Goal: Information Seeking & Learning: Learn about a topic

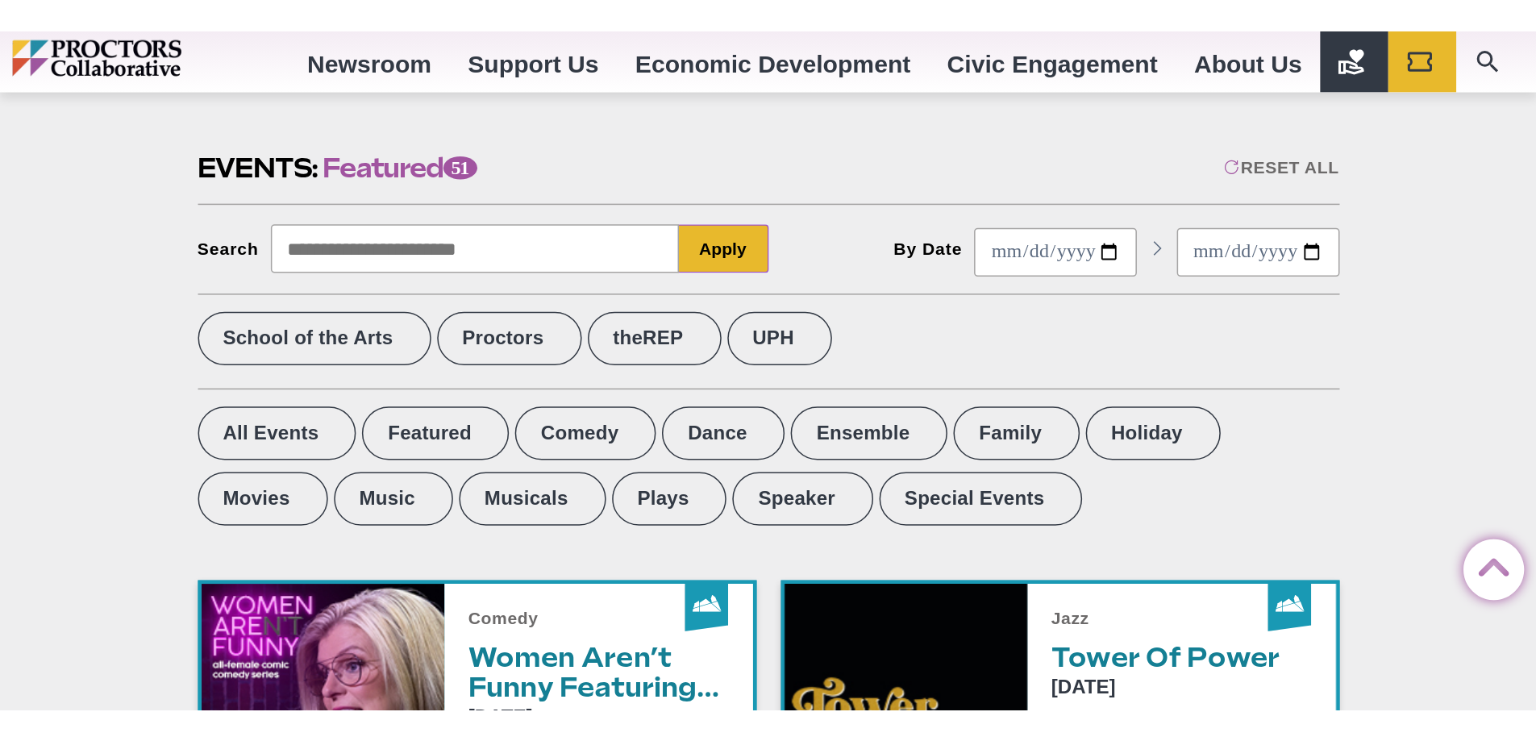
scroll to position [484, 0]
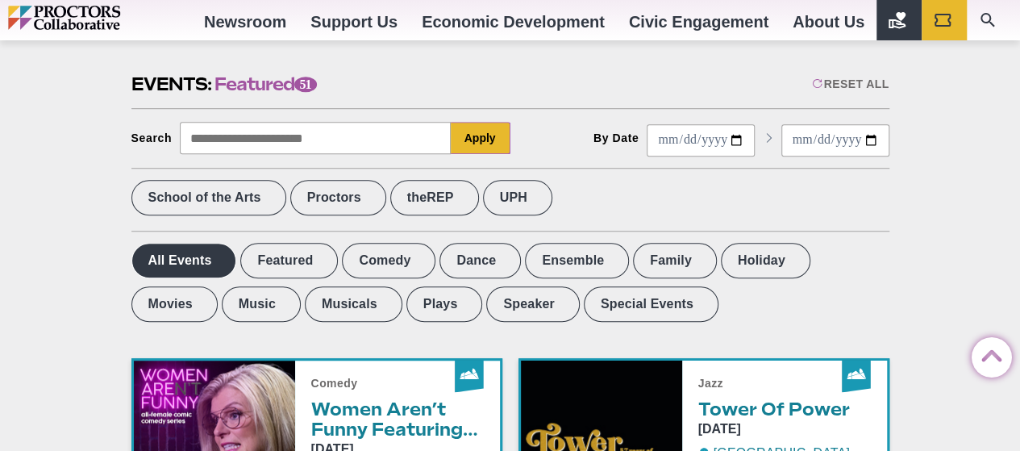
click at [176, 262] on label "All Events" at bounding box center [184, 260] width 106 height 35
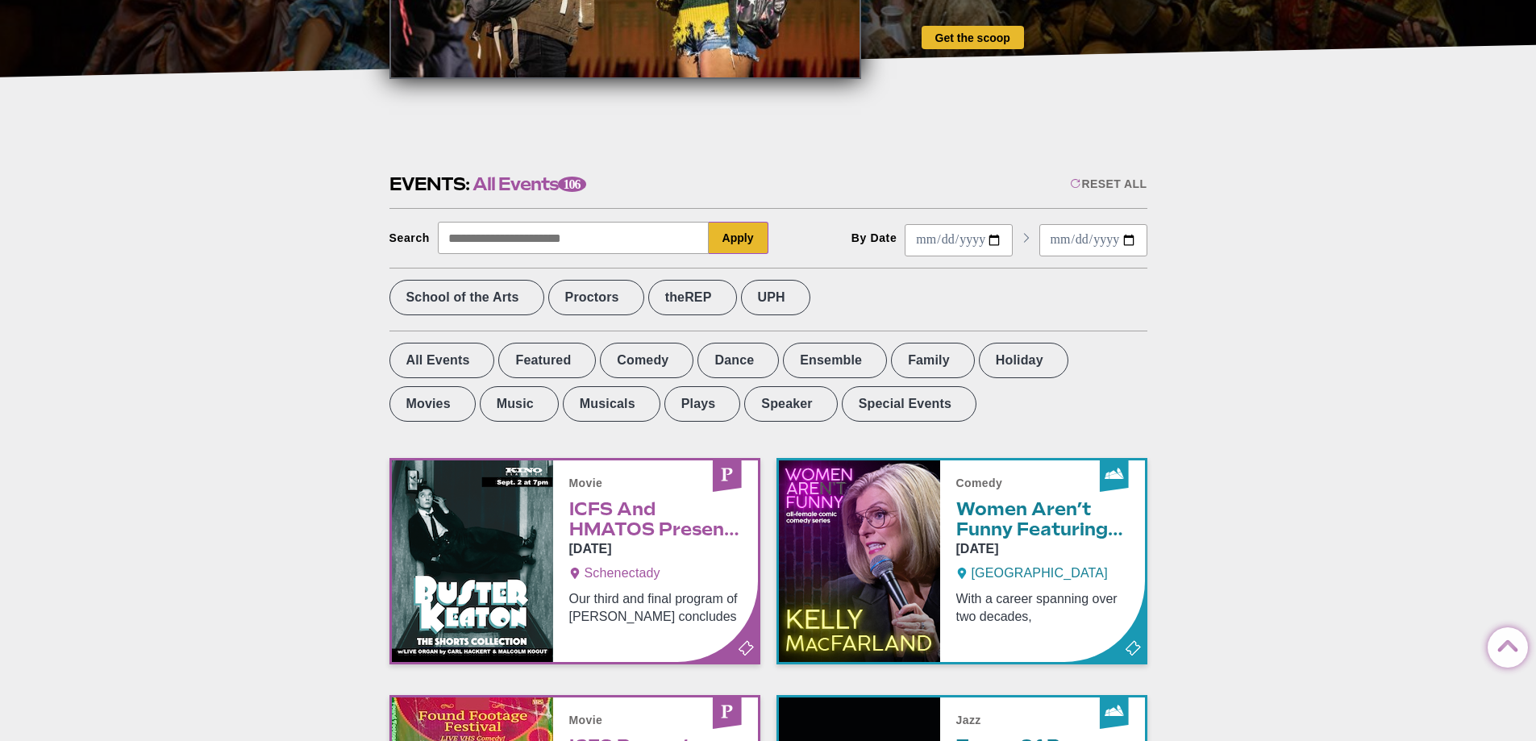
scroll to position [161, 0]
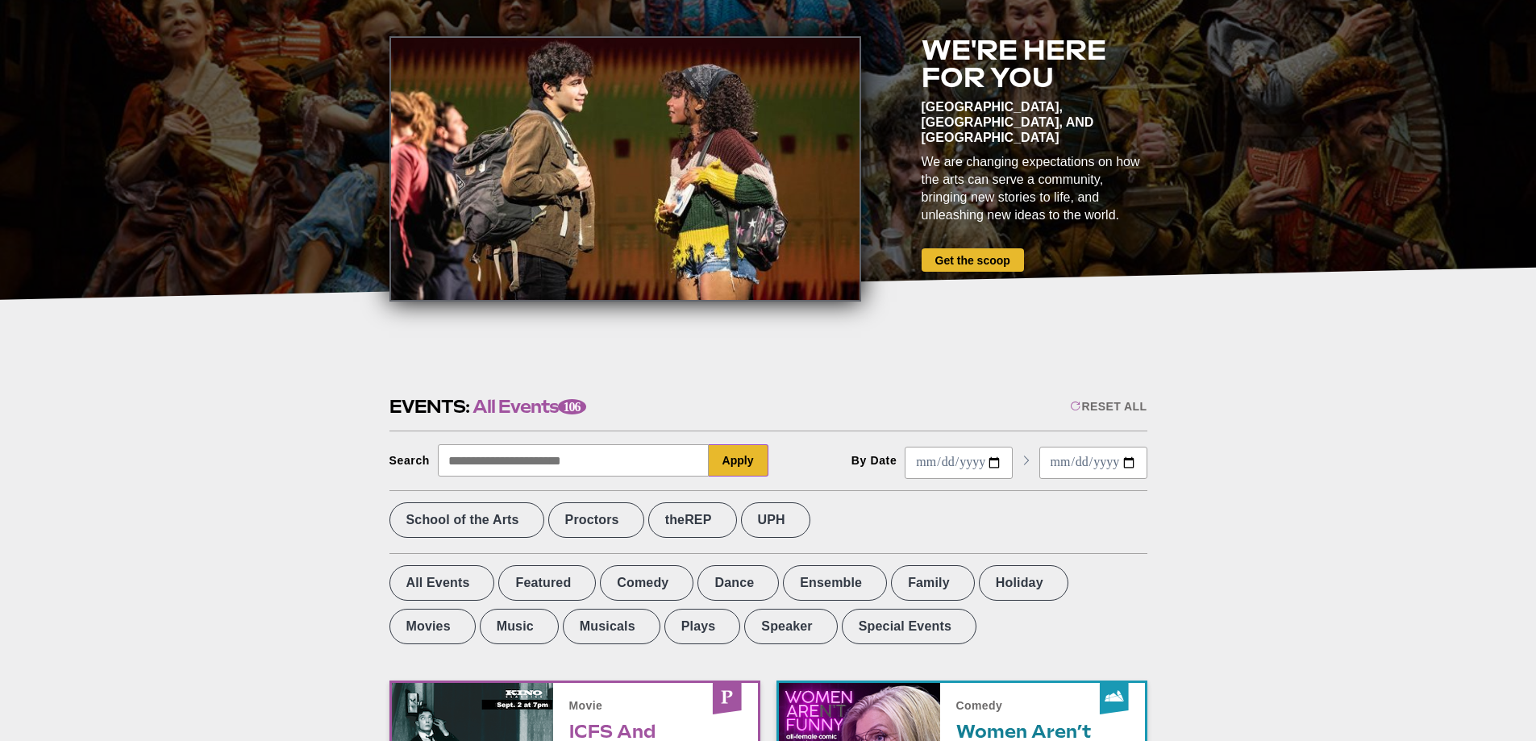
click at [983, 450] on input "Start Date" at bounding box center [958, 463] width 108 height 32
type input "**********"
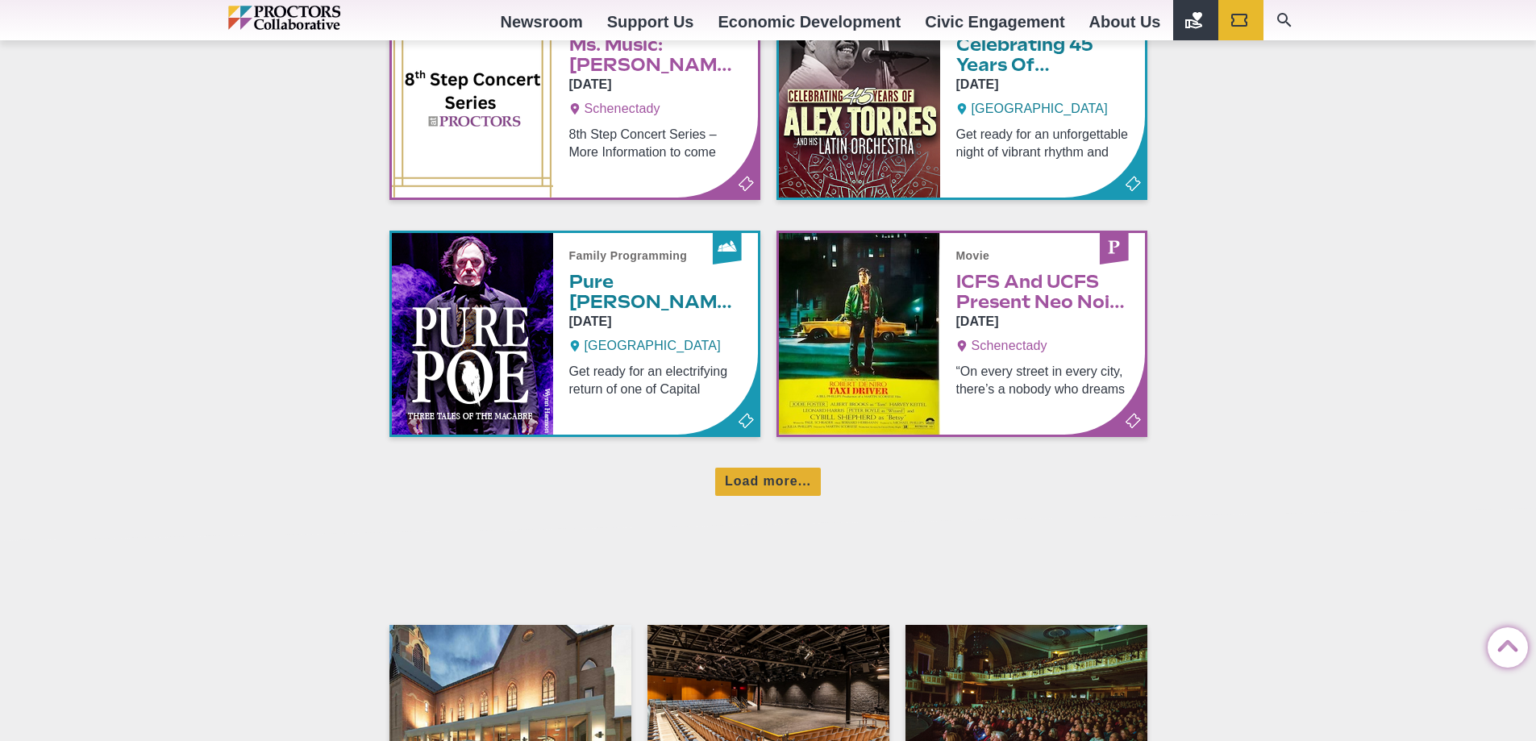
scroll to position [1854, 0]
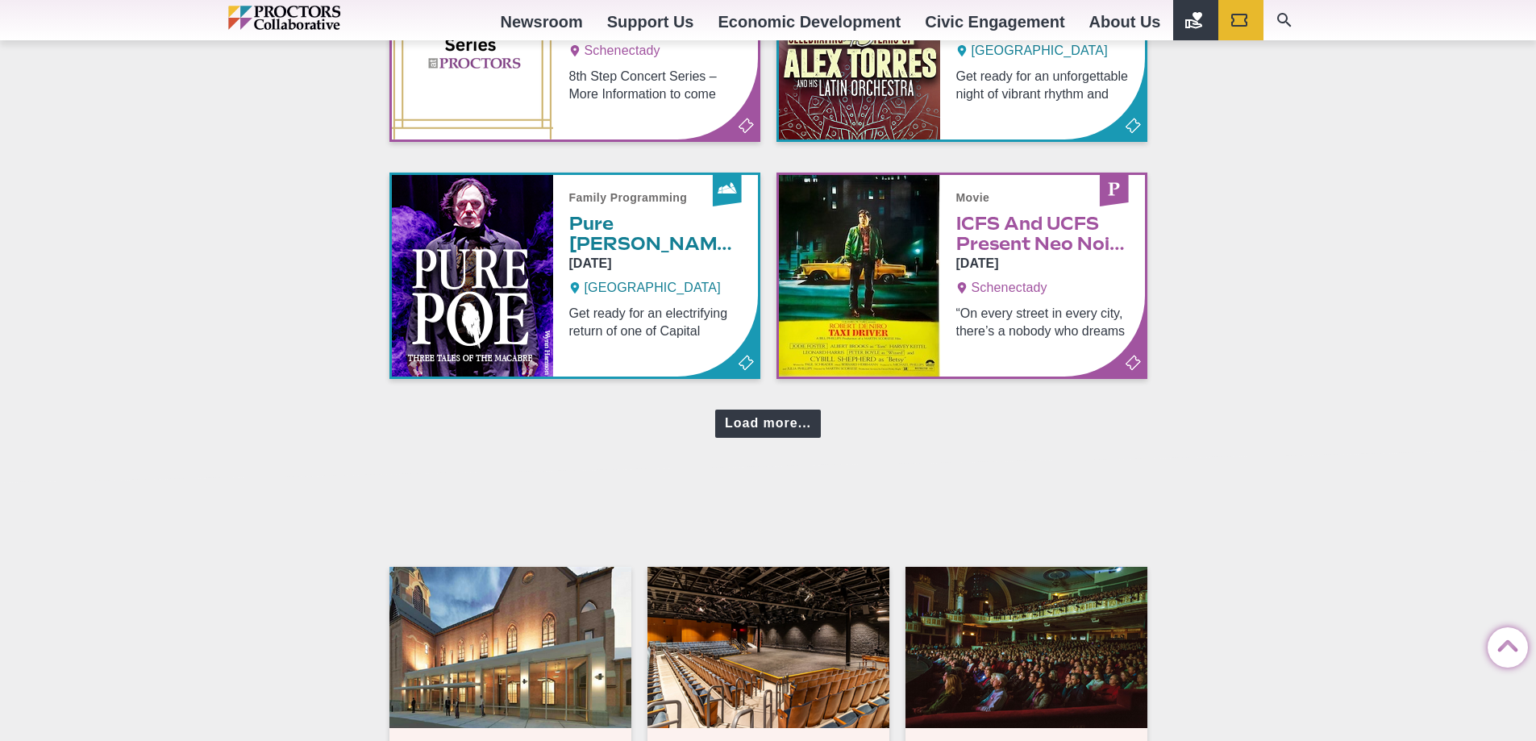
click at [747, 431] on div "Load more..." at bounding box center [768, 423] width 106 height 28
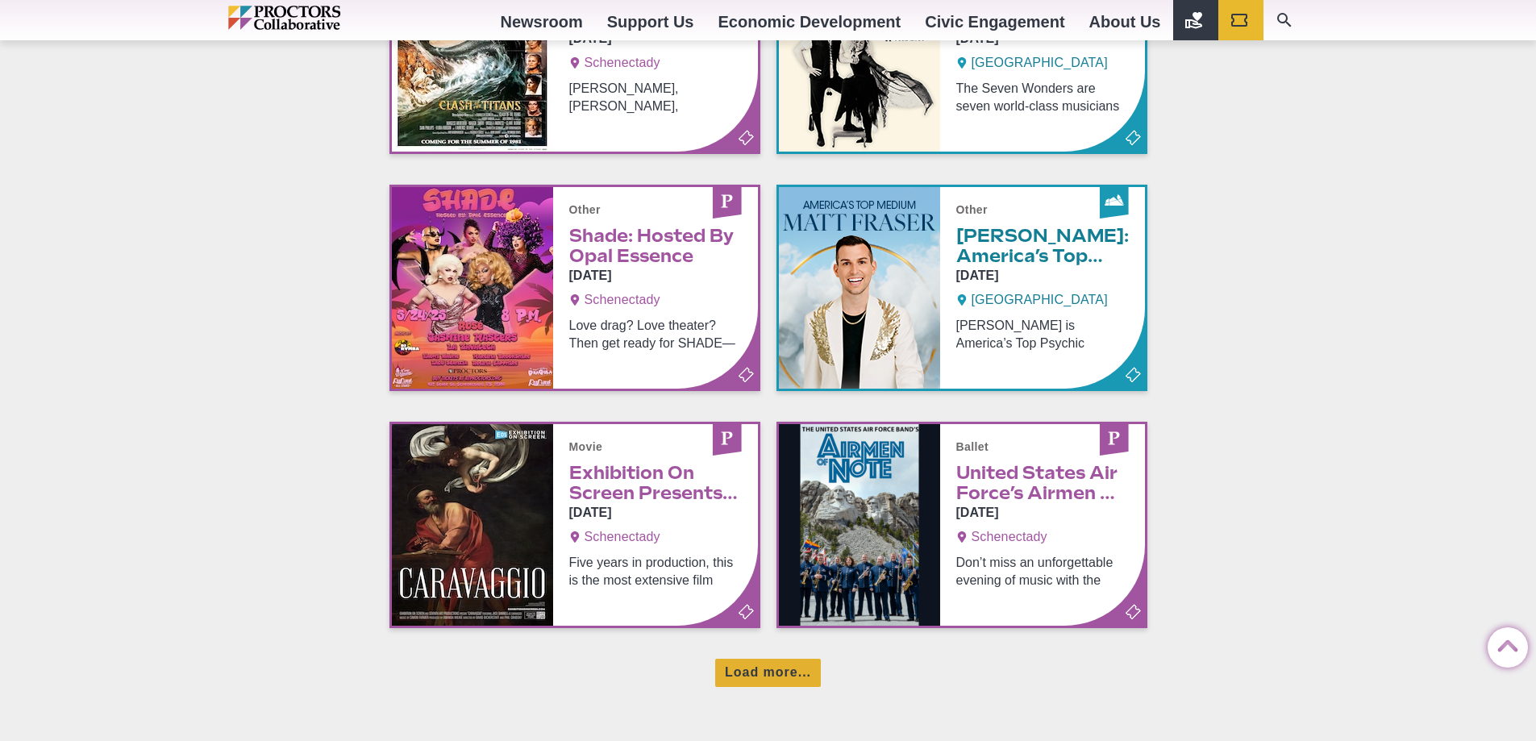
scroll to position [2418, 0]
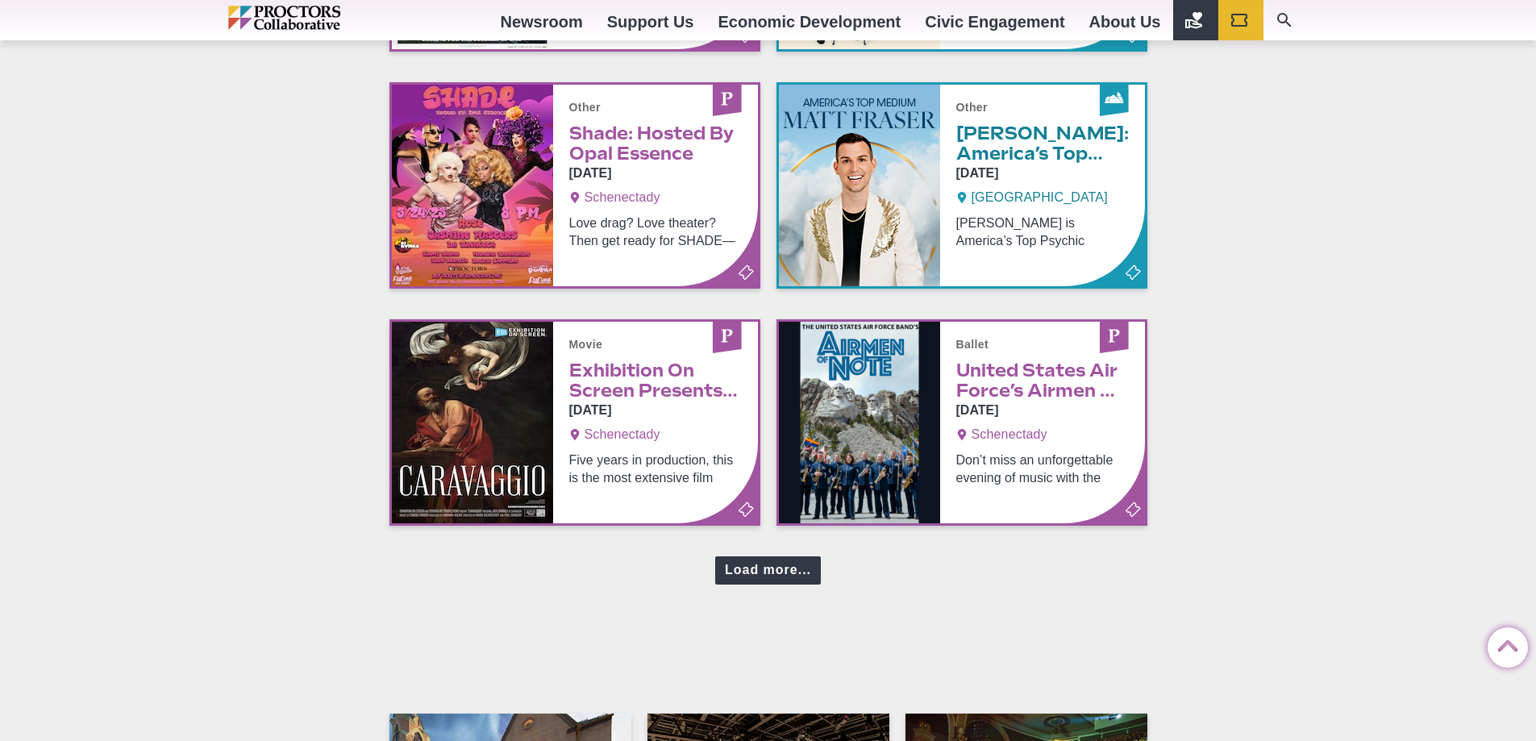
click at [754, 450] on div "Load more..." at bounding box center [768, 570] width 106 height 28
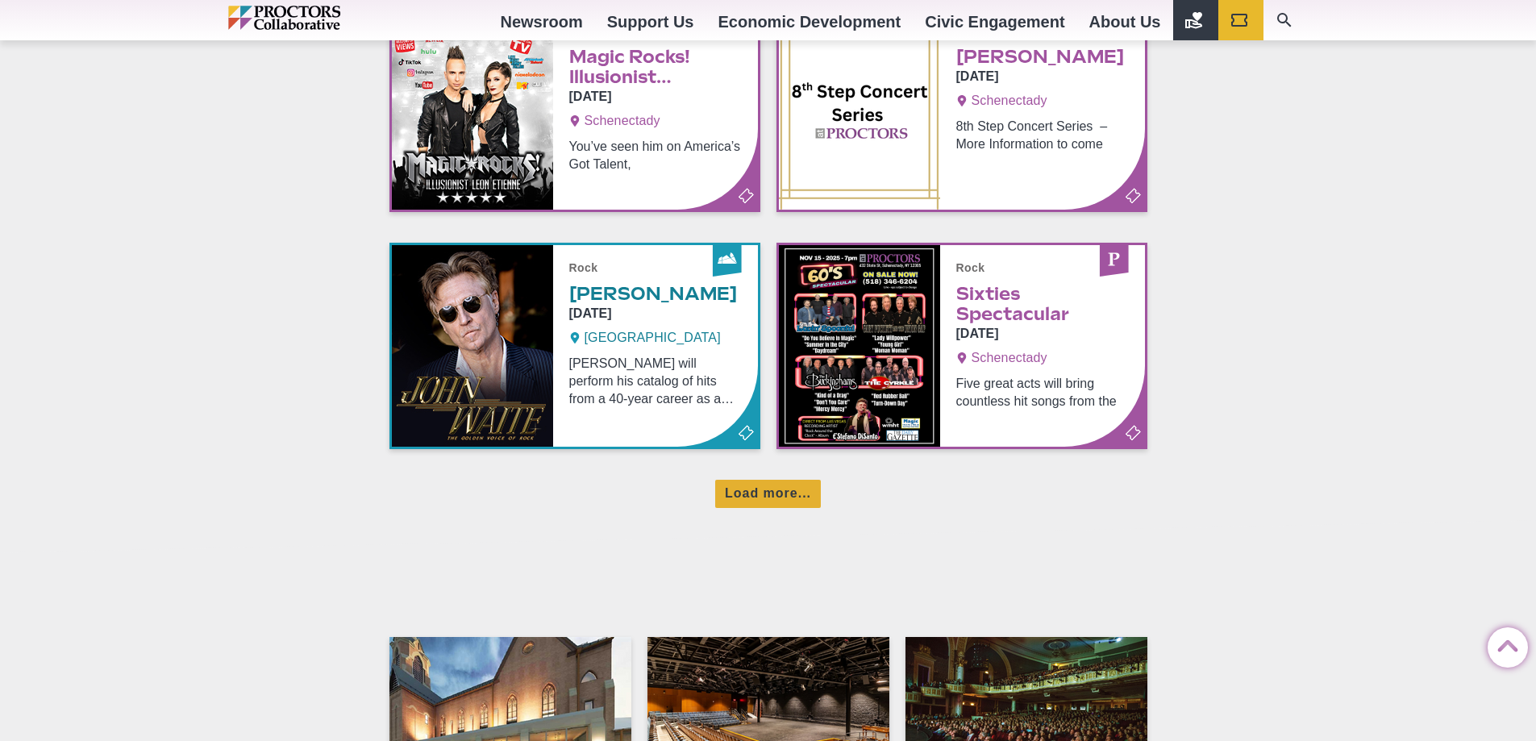
scroll to position [3224, 0]
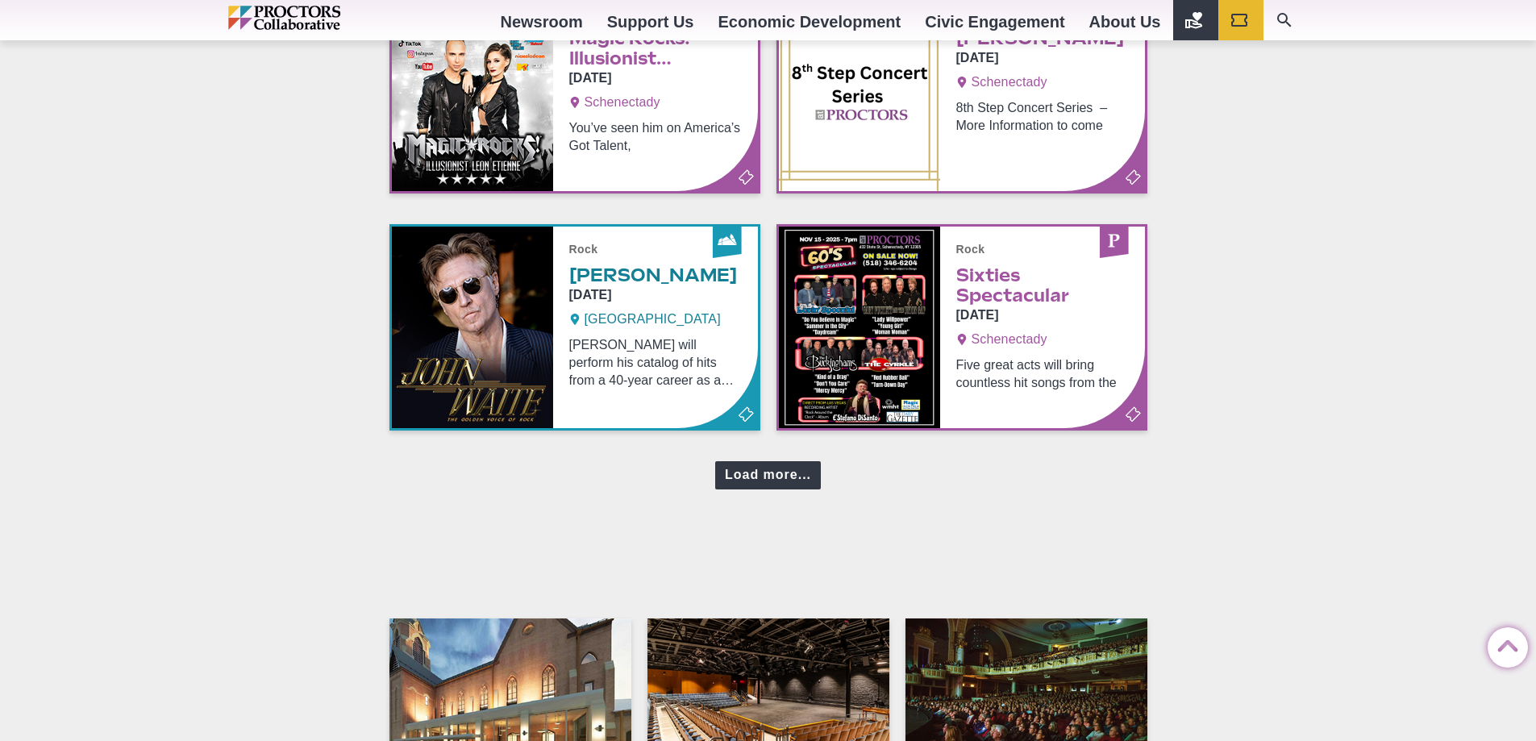
click at [776, 450] on div "Load more..." at bounding box center [768, 475] width 106 height 28
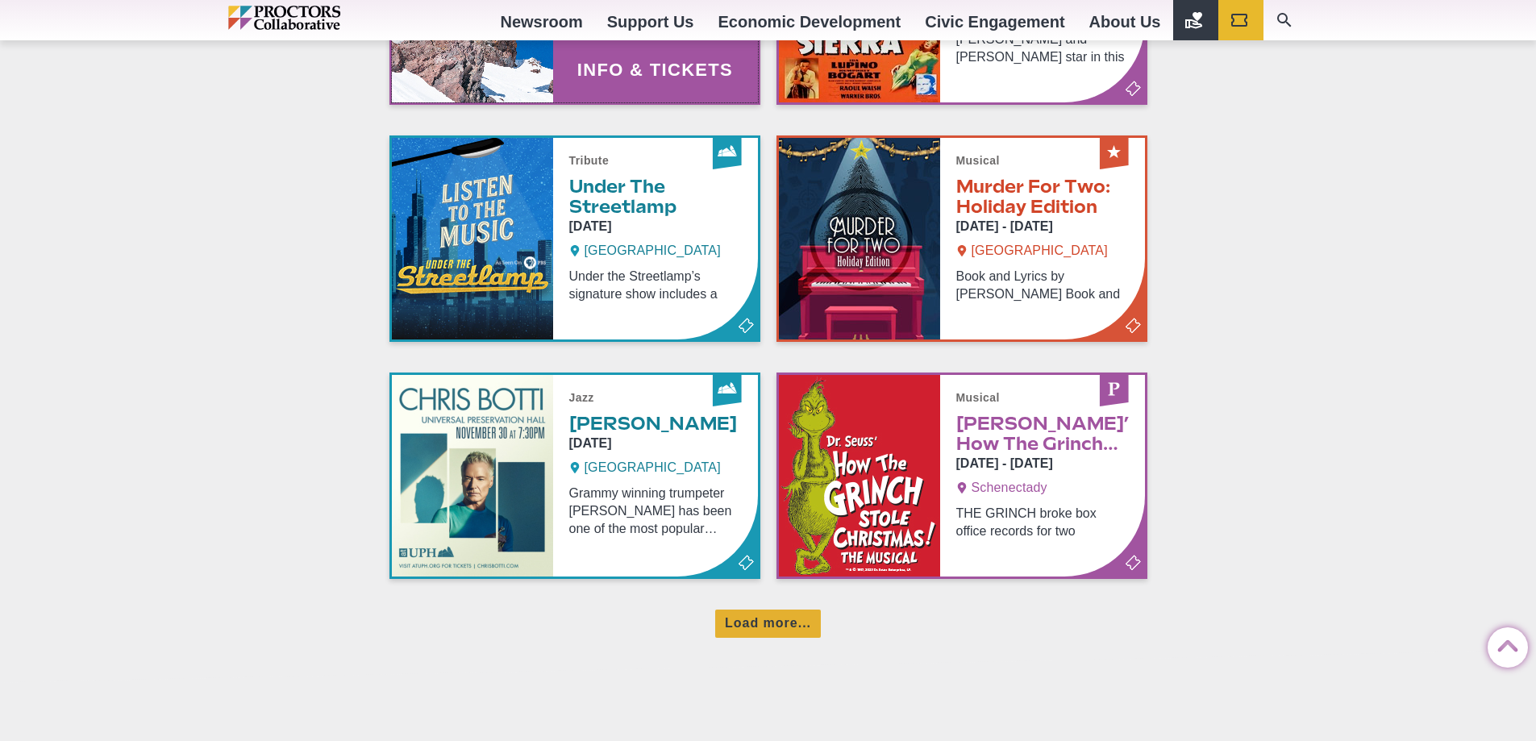
scroll to position [3789, 0]
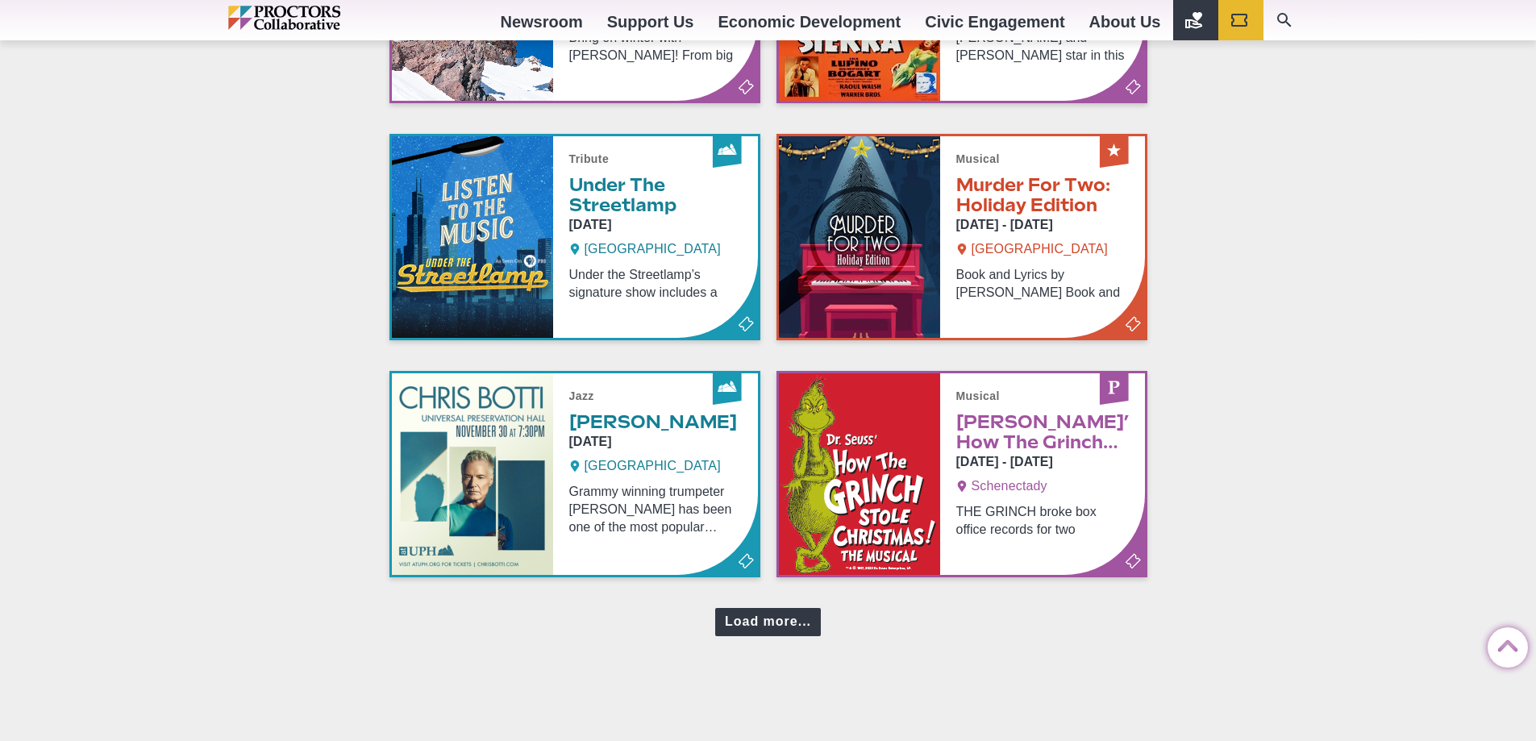
click at [772, 450] on div "Load more..." at bounding box center [768, 622] width 106 height 28
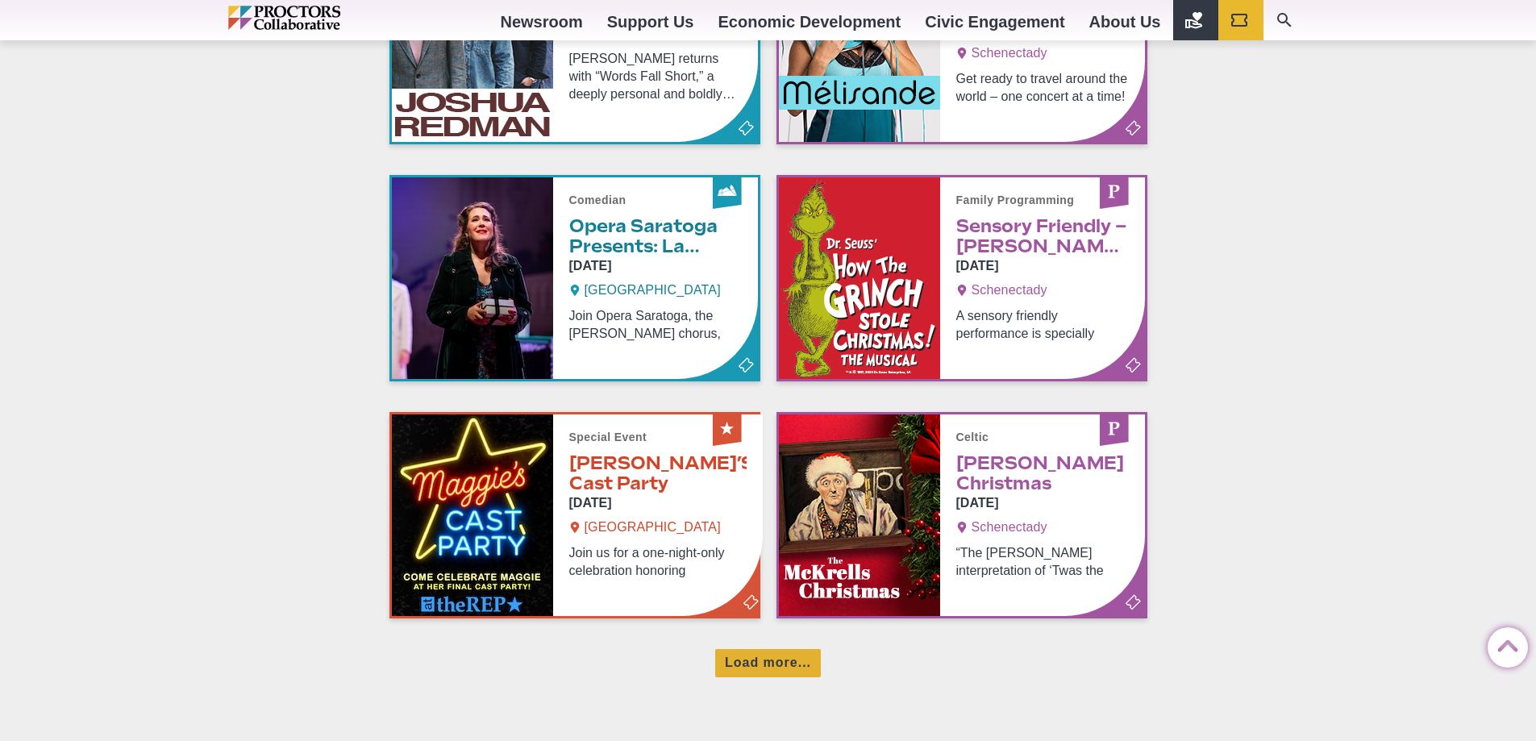
scroll to position [4514, 0]
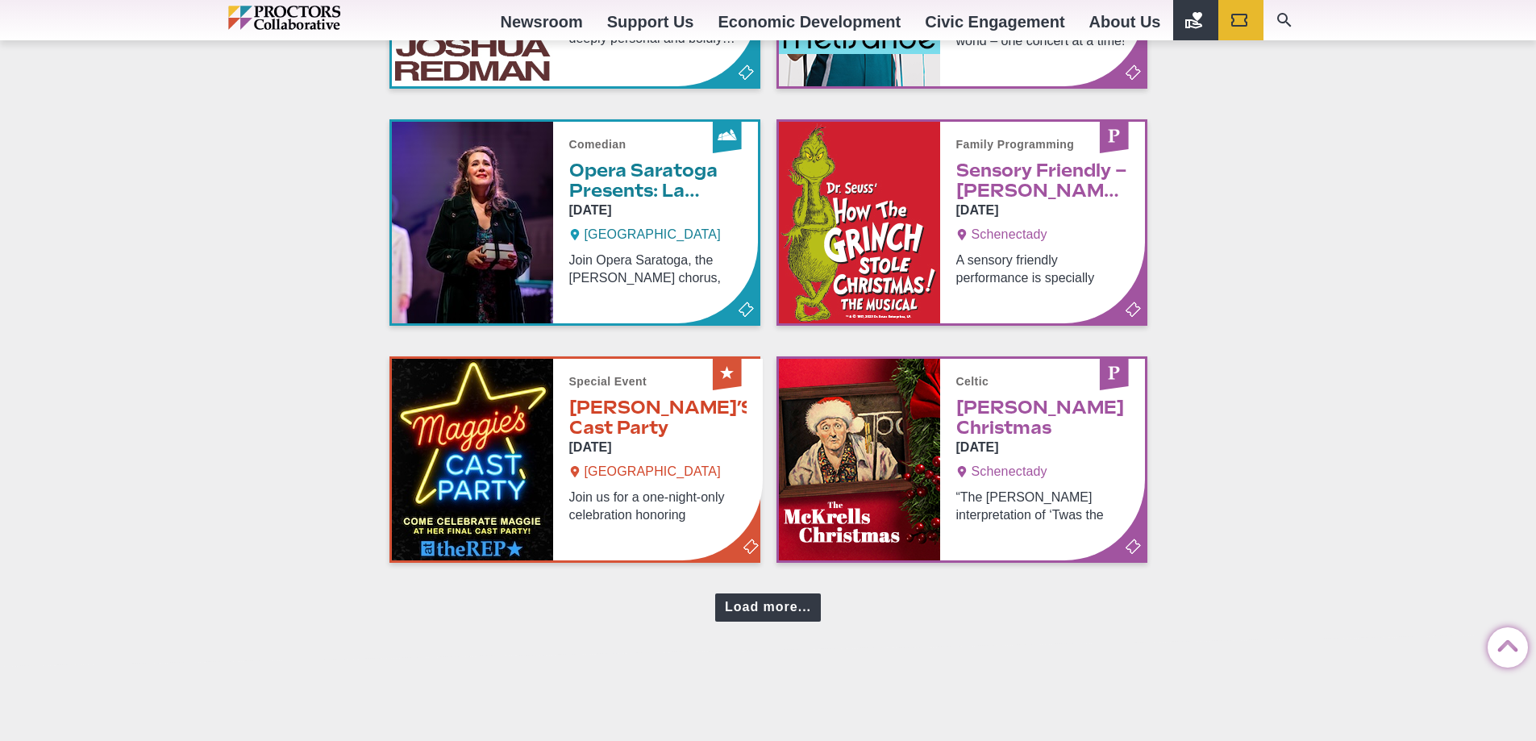
click at [792, 450] on div "Load more..." at bounding box center [768, 607] width 106 height 28
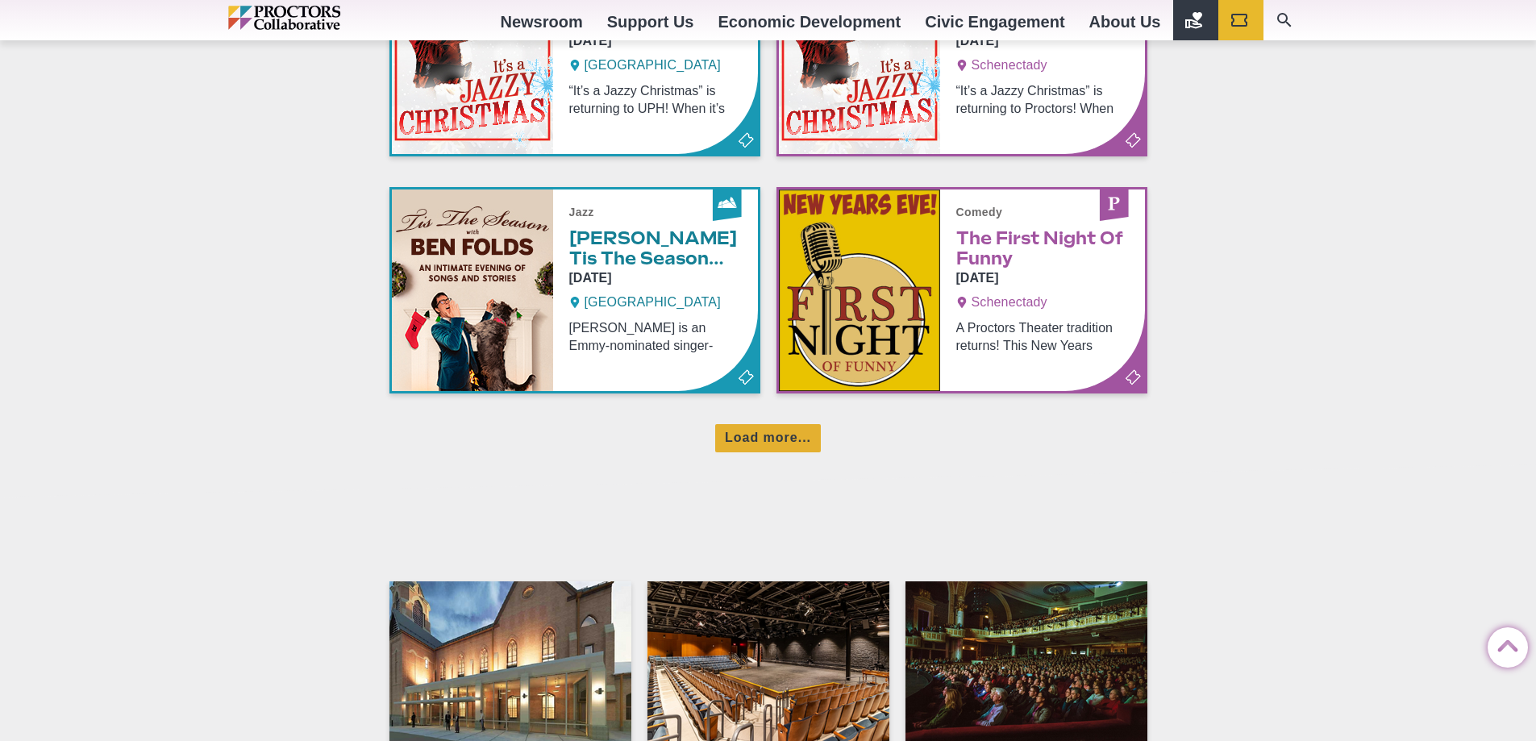
scroll to position [5401, 0]
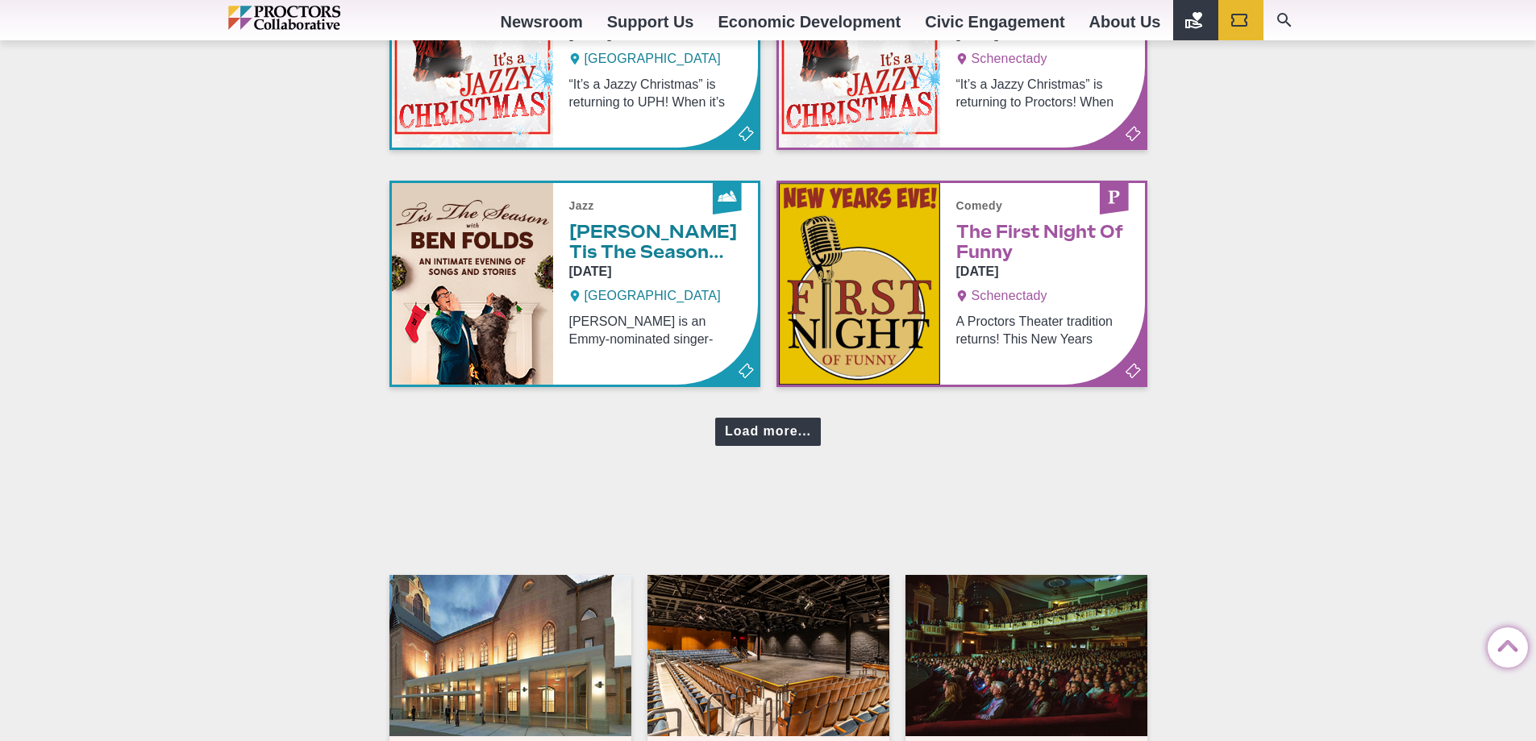
click at [775, 437] on div "Load more..." at bounding box center [768, 432] width 106 height 28
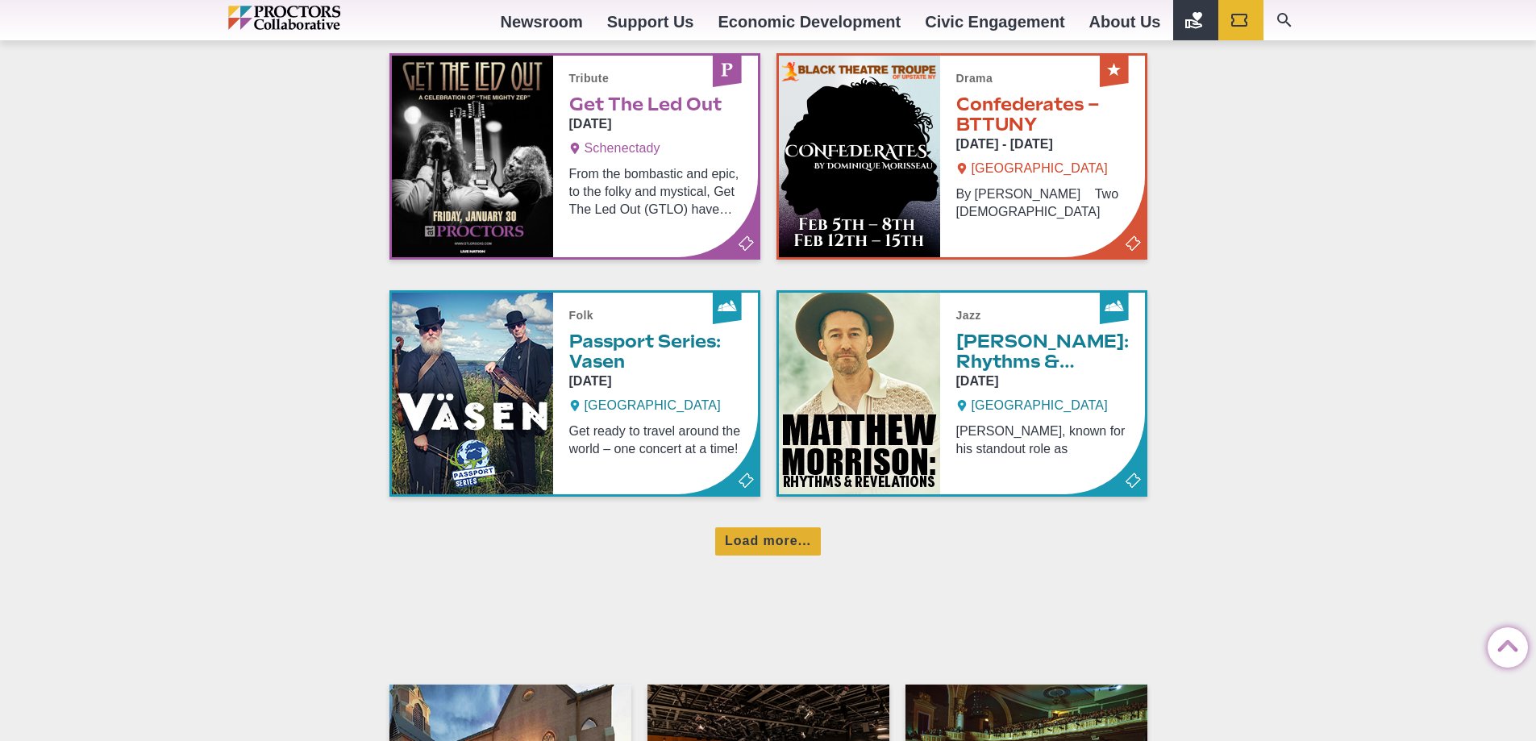
scroll to position [6045, 0]
